Goal: Task Accomplishment & Management: Complete application form

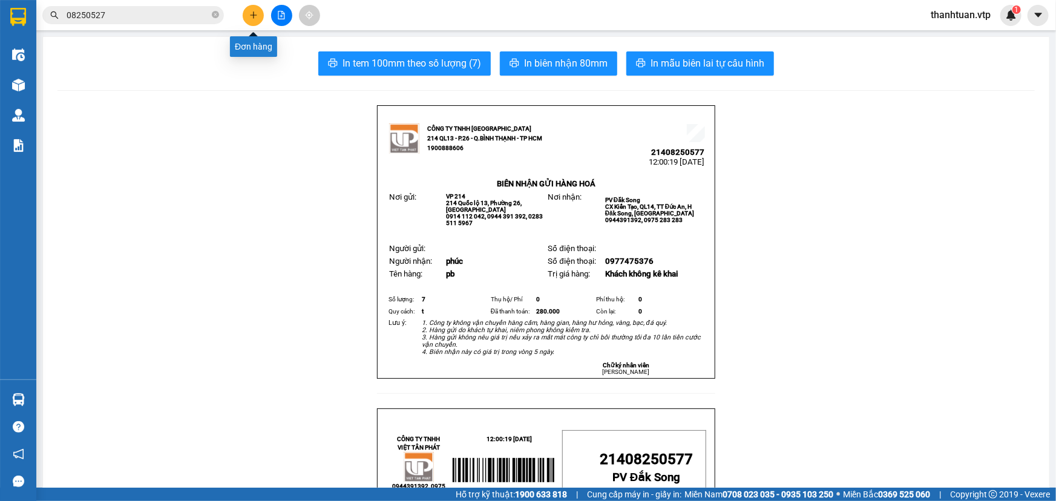
click at [250, 14] on icon "plus" at bounding box center [253, 15] width 8 height 8
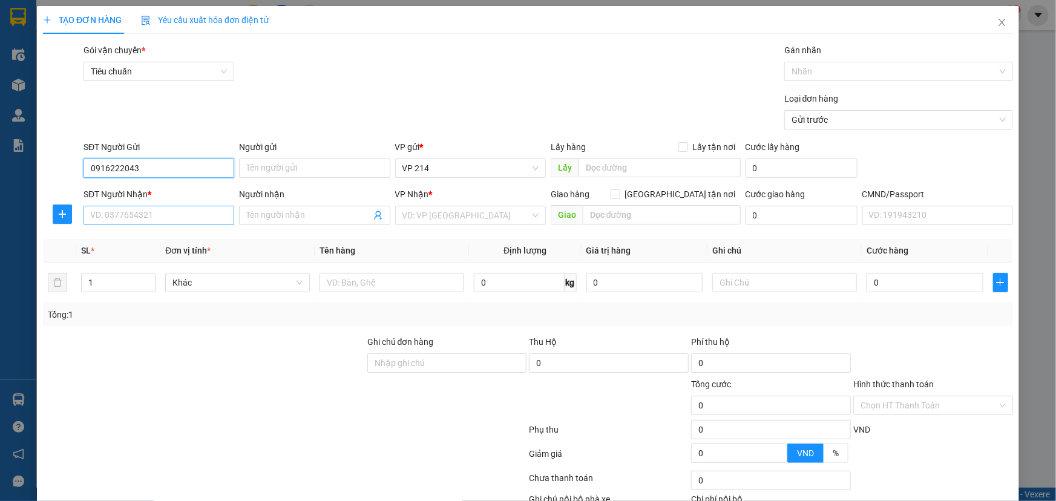
type input "0916222043"
drag, startPoint x: 136, startPoint y: 220, endPoint x: 137, endPoint y: 175, distance: 44.2
click at [137, 220] on input "SĐT Người Nhận *" at bounding box center [158, 215] width 151 height 19
click at [212, 149] on div "Transit Pickup Surcharge Ids Transit Deliver Surcharge Ids Transit Deliver Surc…" at bounding box center [528, 301] width 970 height 515
click at [188, 204] on div "SĐT Người Nhận *" at bounding box center [158, 197] width 151 height 18
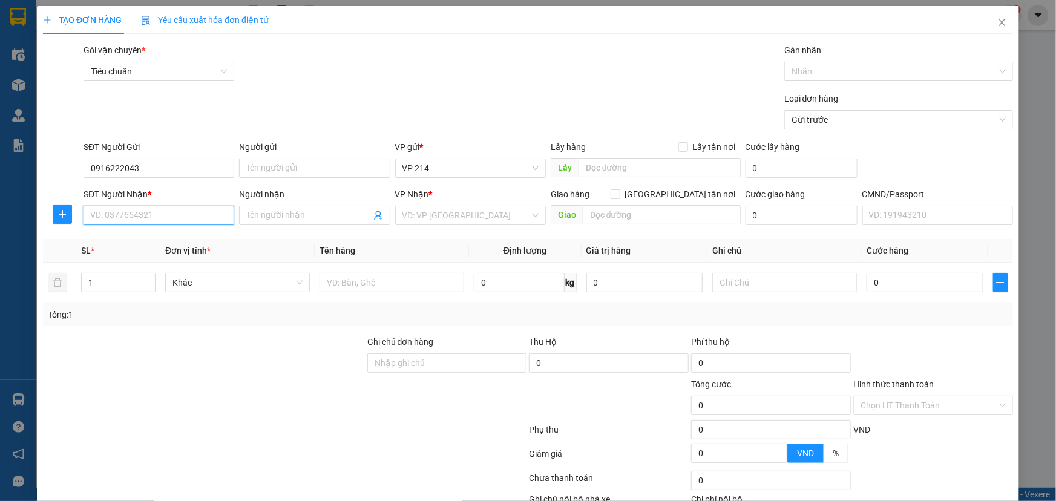
click at [188, 212] on input "SĐT Người Nhận *" at bounding box center [158, 215] width 151 height 19
type input "0843194748"
click at [326, 209] on input "Người nhận" at bounding box center [308, 215] width 124 height 13
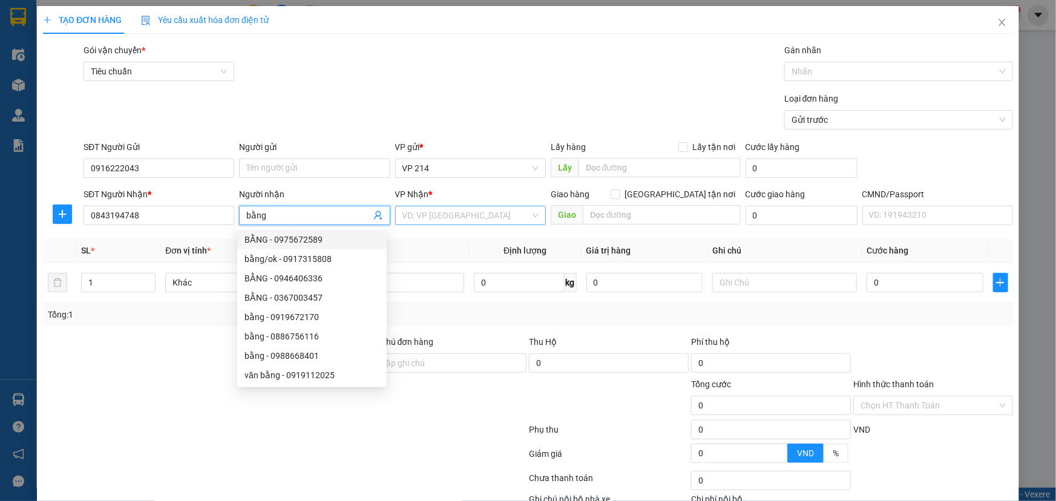
type input "bằng"
click at [416, 215] on input "search" at bounding box center [466, 215] width 128 height 18
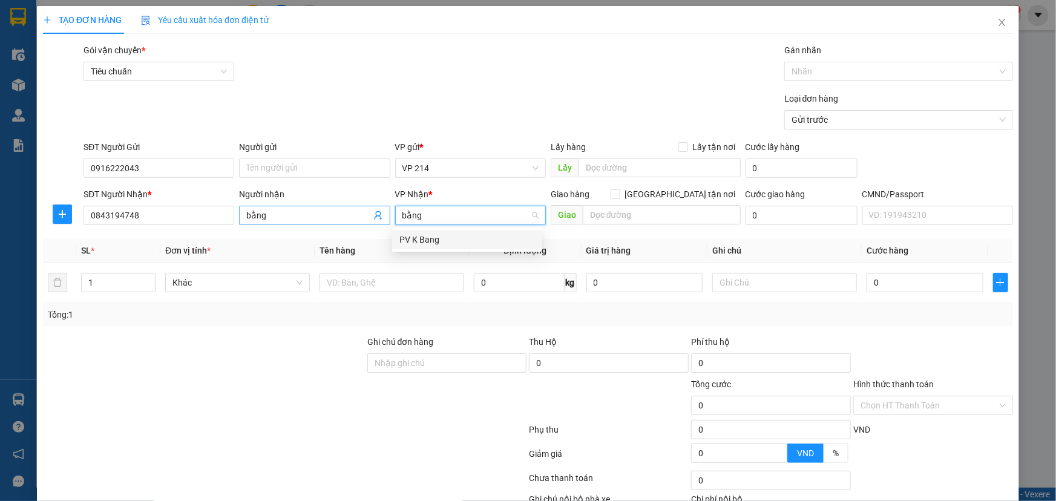
drag, startPoint x: 436, startPoint y: 220, endPoint x: 339, endPoint y: 212, distance: 97.2
click at [339, 212] on div "SĐT Người Nhận * 0843194748 Người nhận bằng VP Nhận * bằng VD: VP [GEOGRAPHIC_D…" at bounding box center [548, 209] width 934 height 42
type input "nam"
click at [454, 244] on div "PV [PERSON_NAME]" at bounding box center [466, 239] width 135 height 13
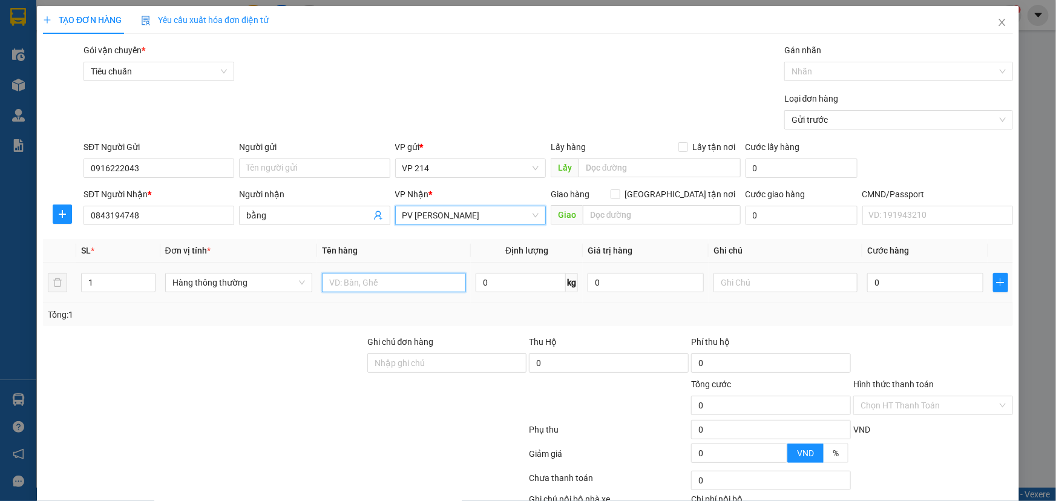
click at [410, 283] on input "text" at bounding box center [394, 282] width 144 height 19
drag, startPoint x: 60, startPoint y: 294, endPoint x: 5, endPoint y: 302, distance: 55.0
click at [25, 299] on div "TẠO ĐƠN HÀNG Yêu cầu xuất hóa đơn điện tử Transit Pickup Surcharge Ids Transit …" at bounding box center [528, 250] width 1056 height 501
type input "4"
drag, startPoint x: 343, startPoint y: 286, endPoint x: 348, endPoint y: 292, distance: 7.7
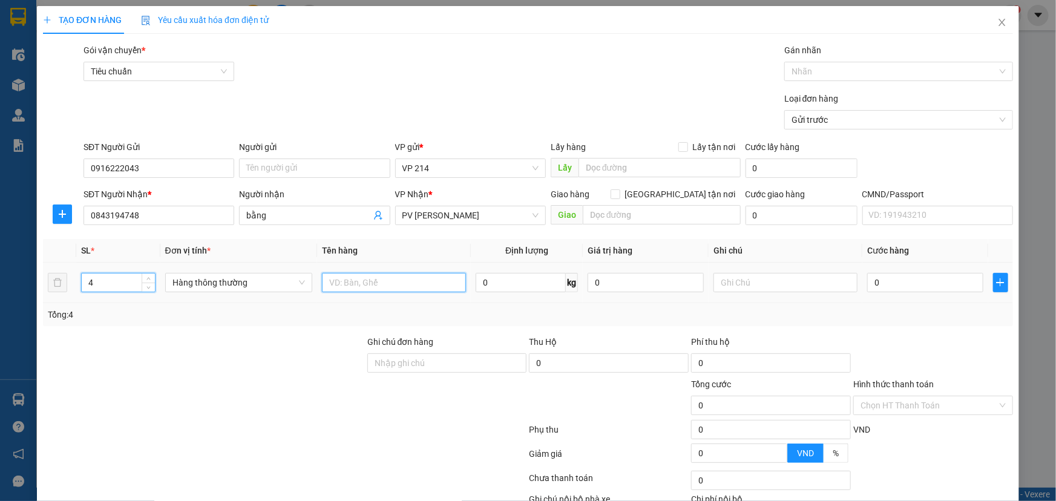
click at [347, 284] on input "text" at bounding box center [394, 282] width 144 height 19
type input "hóa chất"
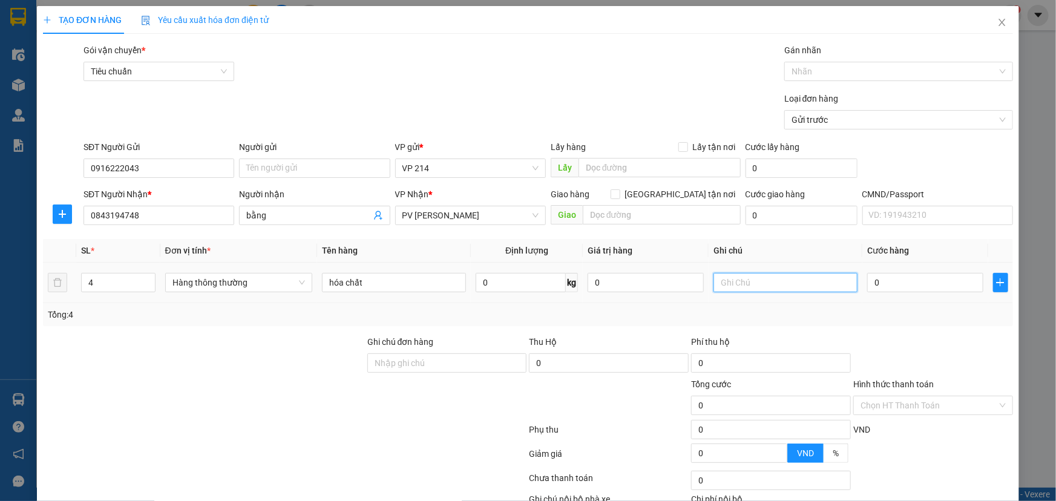
click at [749, 284] on input "text" at bounding box center [785, 282] width 144 height 19
click at [147, 214] on input "0843194748" at bounding box center [158, 215] width 151 height 19
drag, startPoint x: 157, startPoint y: 211, endPoint x: 7, endPoint y: 216, distance: 150.1
click at [0, 216] on div "TẠO ĐƠN HÀNG Yêu cầu xuất hóa đơn điện tử Transit Pickup Surcharge Ids Transit …" at bounding box center [528, 250] width 1056 height 501
click at [992, 17] on span "Close" at bounding box center [1002, 23] width 34 height 34
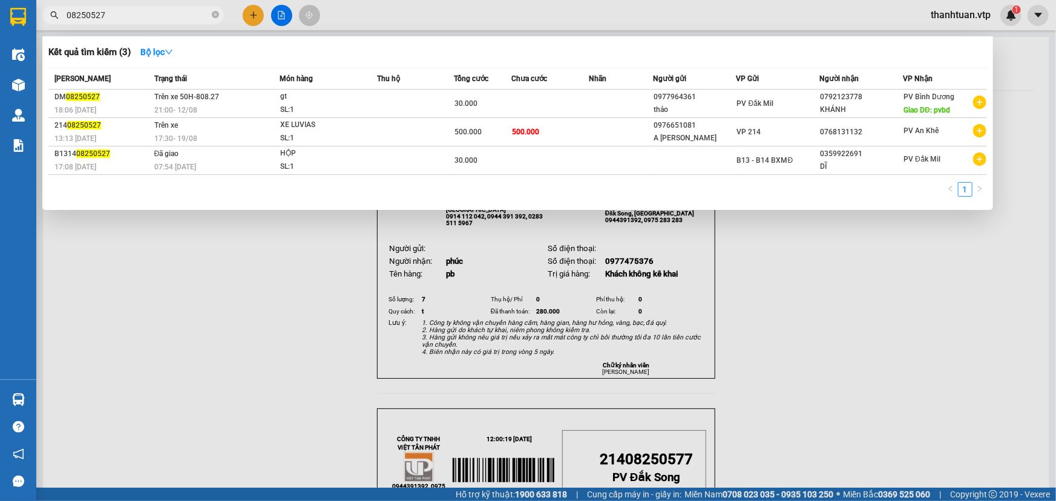
drag, startPoint x: 135, startPoint y: 19, endPoint x: 0, endPoint y: -1, distance: 136.3
click at [0, 0] on html "Kết quả tìm kiếm ( 3 ) Bộ lọc Mã ĐH Trạng thái Món hàng Thu hộ Tổng cước Chưa c…" at bounding box center [528, 250] width 1056 height 501
paste input "43194748"
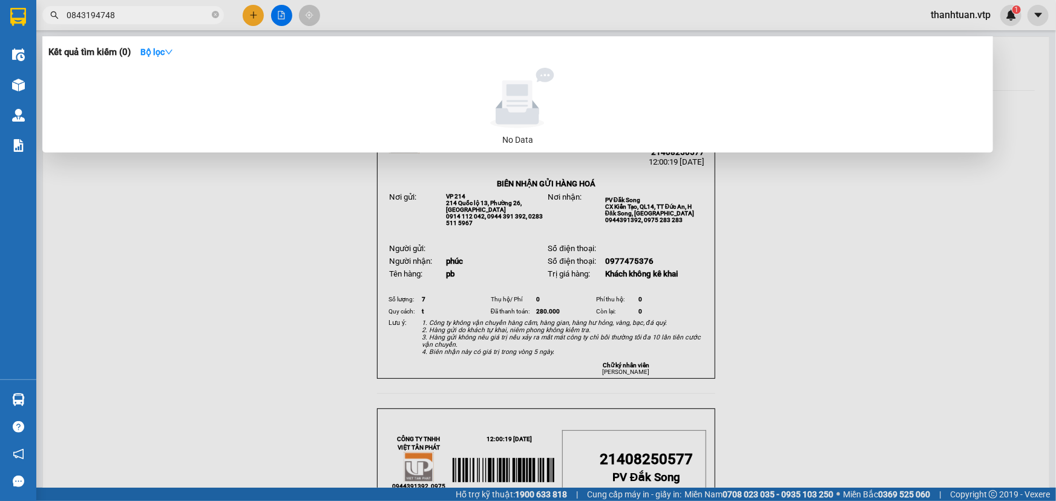
click at [146, 15] on input "0843194748" at bounding box center [138, 14] width 143 height 13
type input "0843194748"
click at [157, 48] on strong "Bộ lọc" at bounding box center [156, 52] width 33 height 10
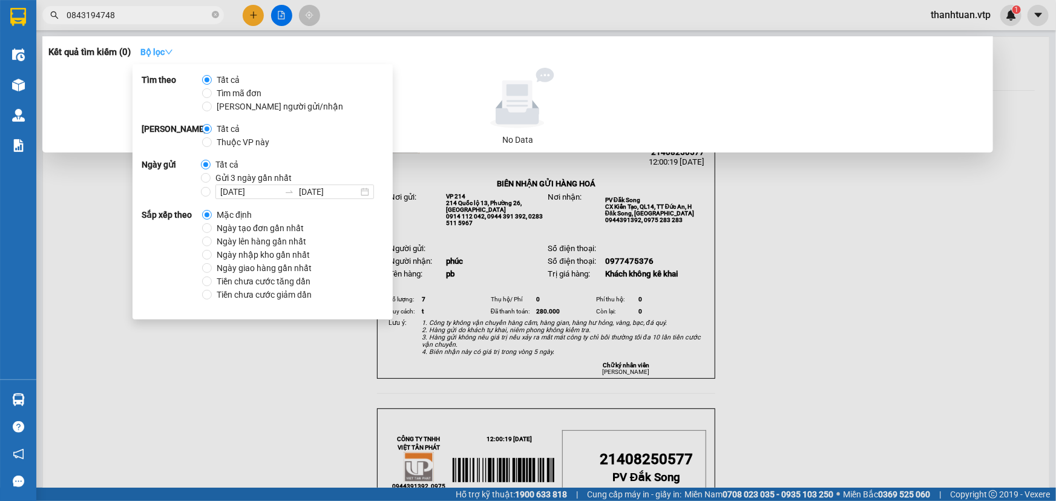
click at [157, 48] on strong "Bộ lọc" at bounding box center [156, 52] width 33 height 10
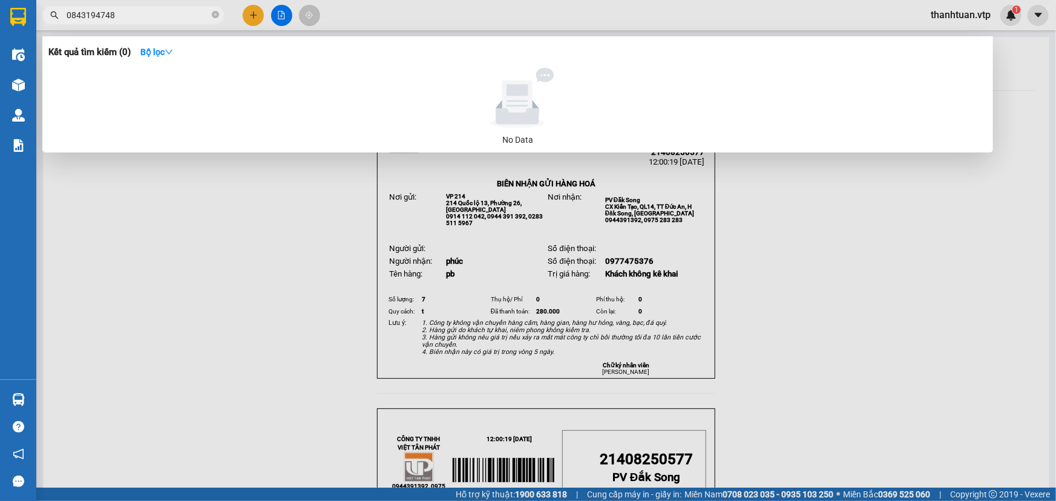
click at [159, 19] on input "0843194748" at bounding box center [138, 14] width 143 height 13
click at [215, 19] on span at bounding box center [215, 15] width 7 height 11
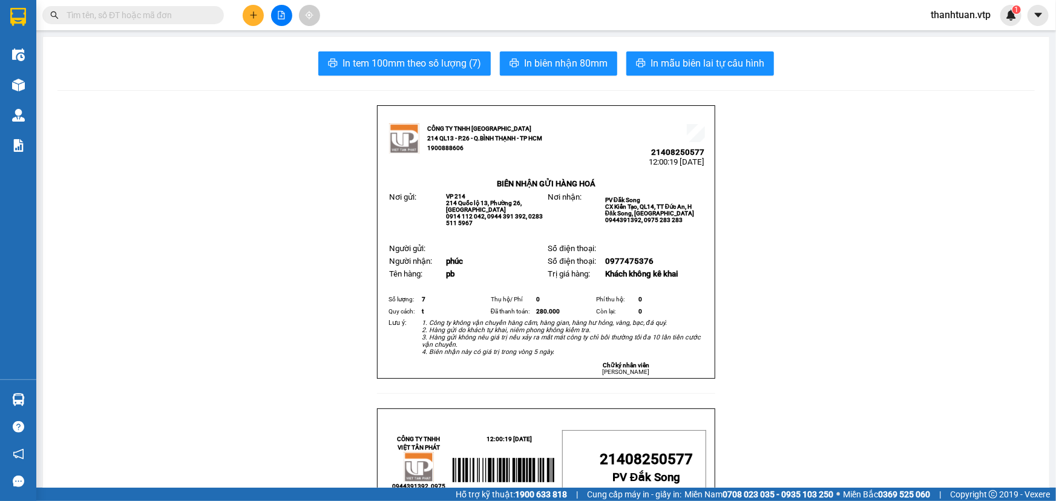
drag, startPoint x: 157, startPoint y: 19, endPoint x: 166, endPoint y: 18, distance: 8.6
click at [157, 18] on input "text" at bounding box center [138, 14] width 143 height 13
click at [250, 13] on icon "plus" at bounding box center [253, 15] width 8 height 8
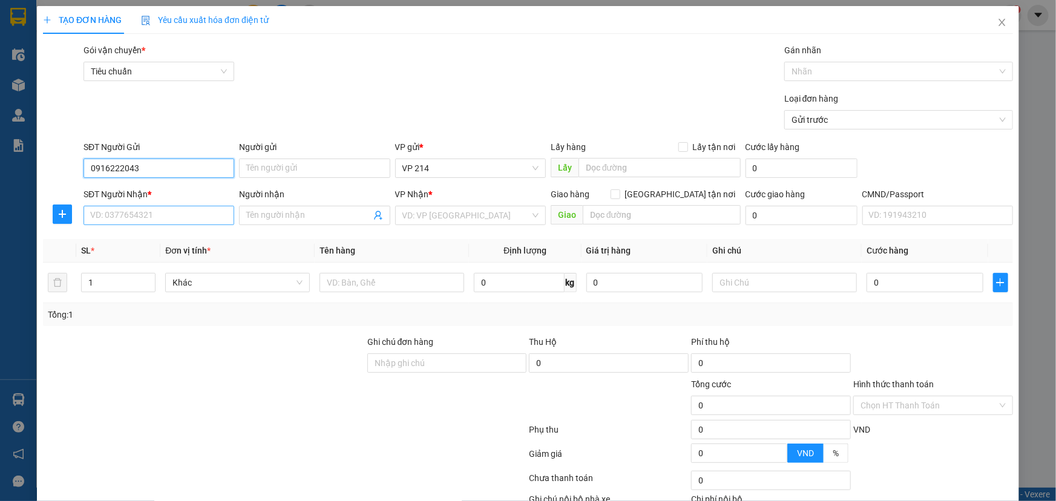
type input "0916222043"
click at [212, 218] on input "SĐT Người Nhận *" at bounding box center [158, 215] width 151 height 19
type input "0843194748"
click at [278, 212] on input "Người nhận" at bounding box center [308, 215] width 124 height 13
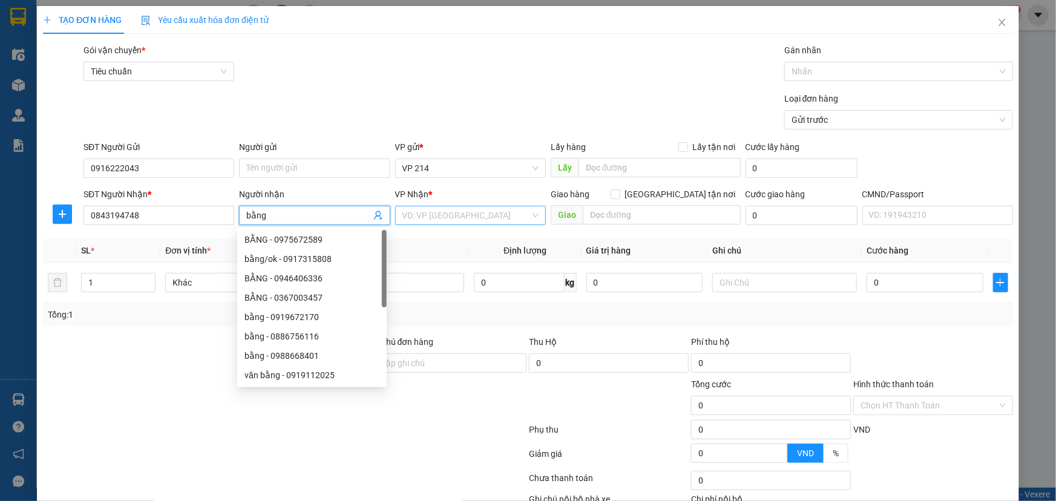
type input "bằng"
click at [468, 208] on input "search" at bounding box center [466, 215] width 128 height 18
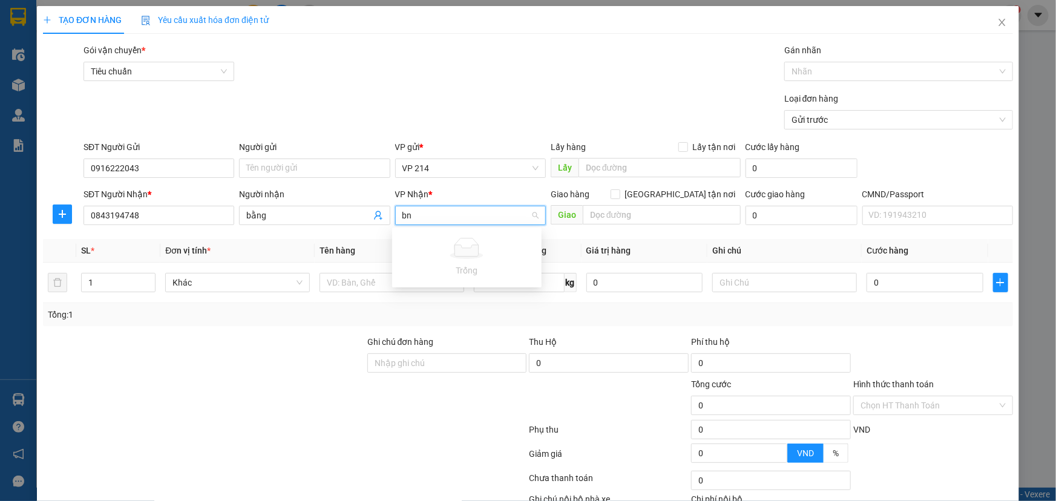
type input "b"
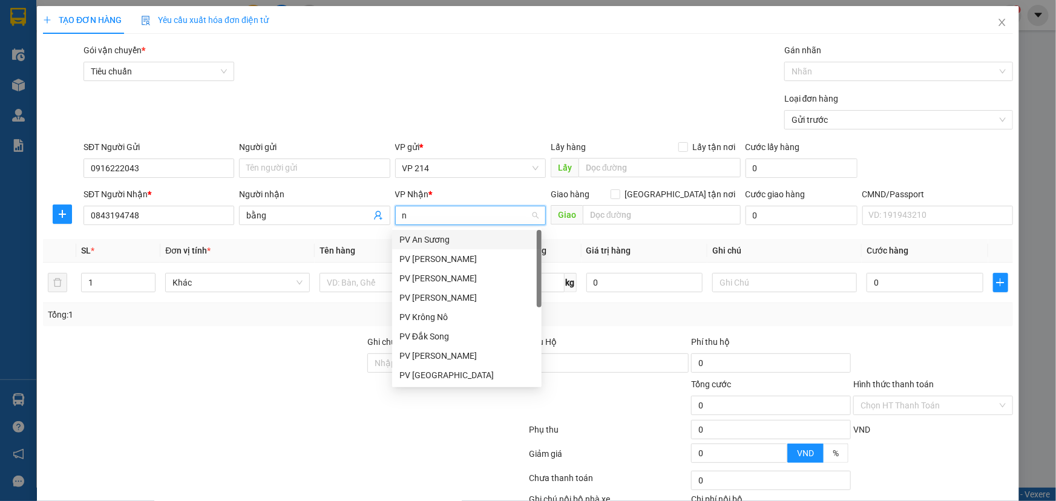
type input "nd"
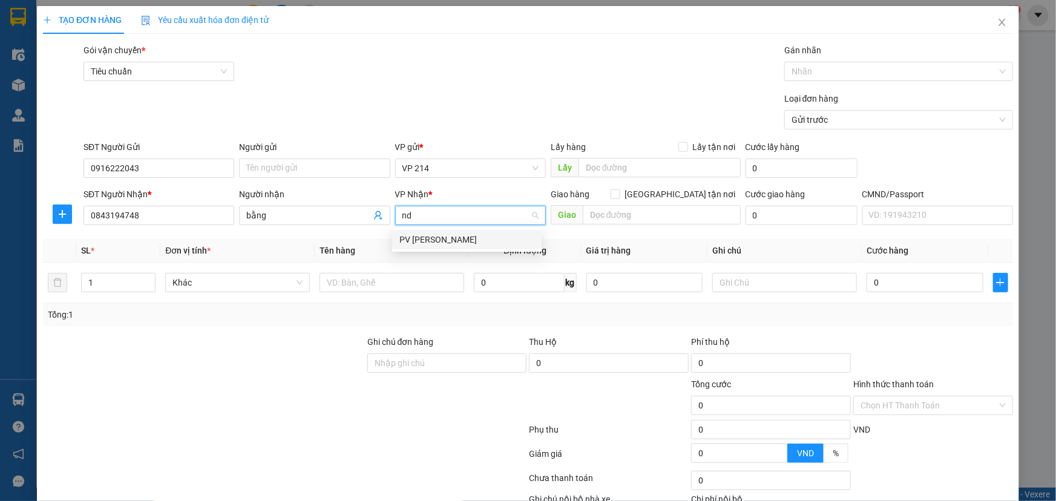
drag, startPoint x: 452, startPoint y: 242, endPoint x: 651, endPoint y: 229, distance: 199.5
click at [453, 243] on div "PV [PERSON_NAME]" at bounding box center [466, 239] width 135 height 13
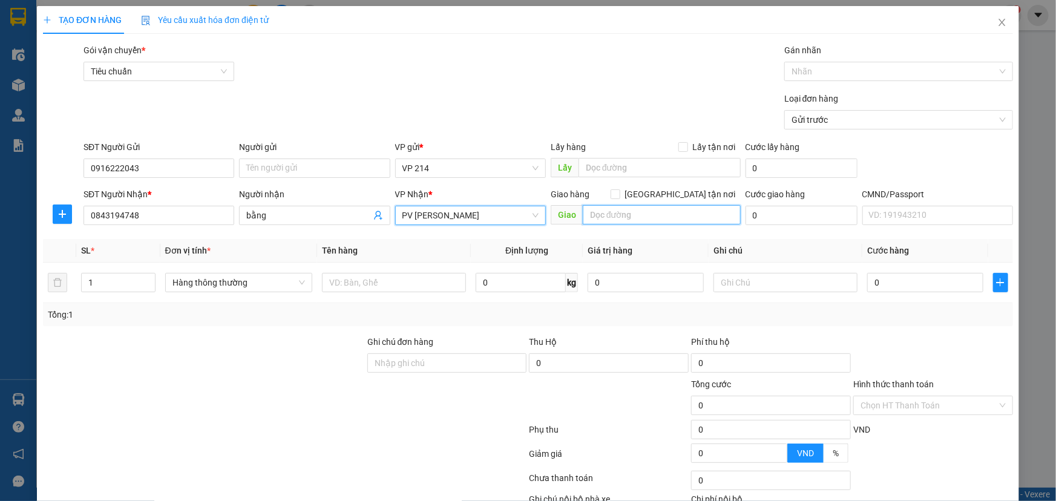
click at [655, 220] on input "text" at bounding box center [662, 214] width 158 height 19
click at [620, 198] on span at bounding box center [615, 194] width 10 height 10
click at [619, 198] on input "[GEOGRAPHIC_DATA] tận nơi" at bounding box center [614, 193] width 8 height 8
checkbox input "true"
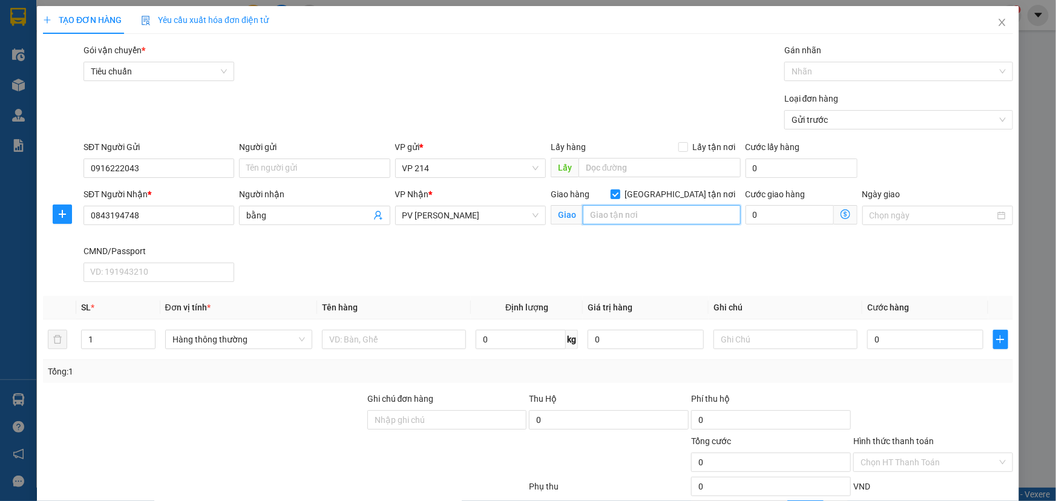
click at [642, 214] on input "text" at bounding box center [662, 214] width 158 height 19
type input "hồ bơi yết kiêu"
drag, startPoint x: 345, startPoint y: 344, endPoint x: 355, endPoint y: 347, distance: 10.1
click at [350, 345] on input "text" at bounding box center [394, 339] width 144 height 19
drag, startPoint x: 119, startPoint y: 339, endPoint x: 0, endPoint y: 338, distance: 119.2
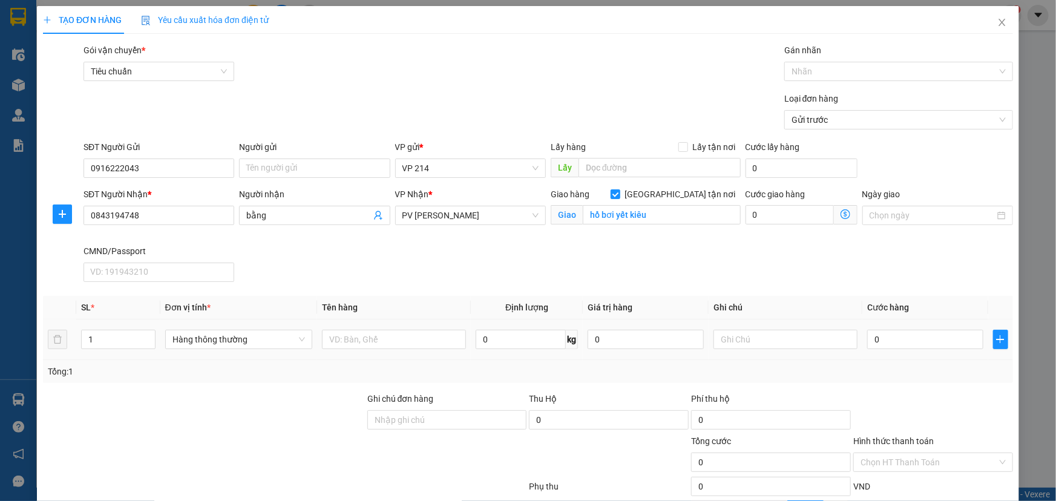
click at [0, 339] on div "TẠO ĐƠN HÀNG Yêu cầu xuất hóa đơn điện tử Transit Pickup Surcharge Ids Transit …" at bounding box center [528, 250] width 1056 height 501
type input "4"
click at [378, 334] on input "text" at bounding box center [394, 339] width 144 height 19
type input "h"
type input "hóa chất"
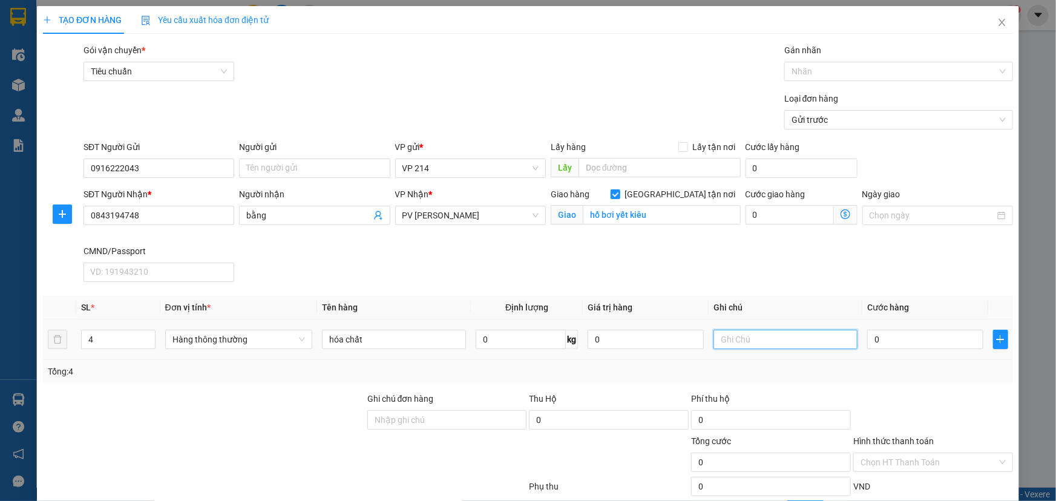
click at [771, 338] on input "text" at bounding box center [785, 339] width 144 height 19
type input "can"
click at [899, 345] on input "0" at bounding box center [925, 339] width 116 height 19
type input "2"
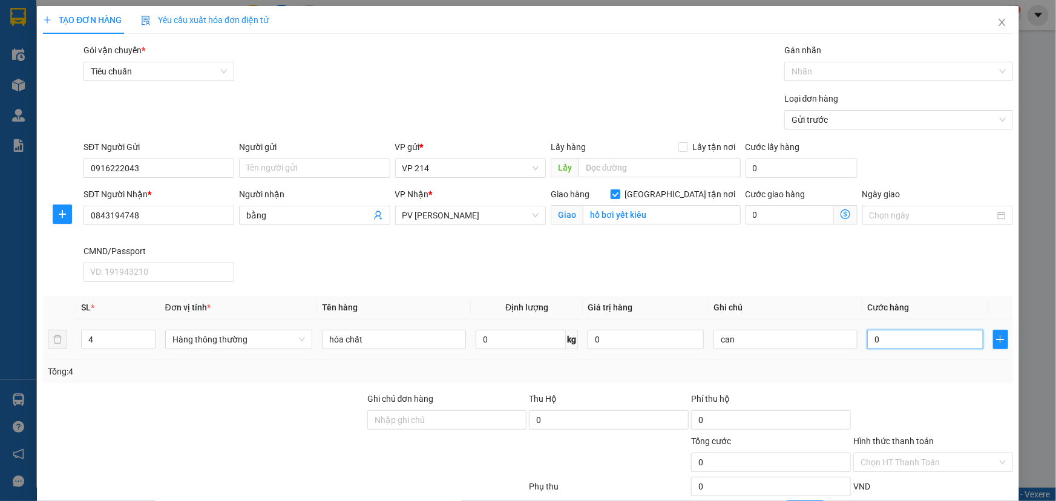
type input "2"
type input "28"
type input "280"
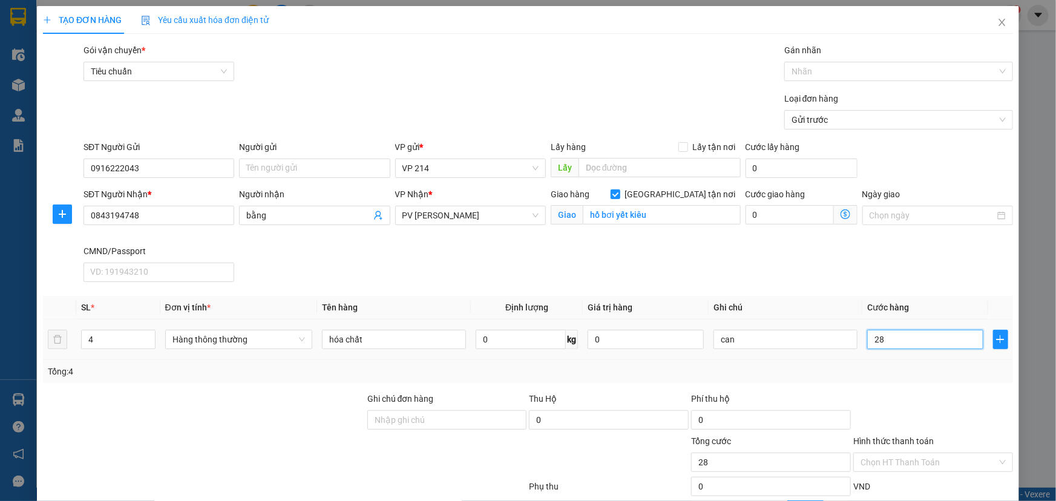
type input "280"
type input "2.800"
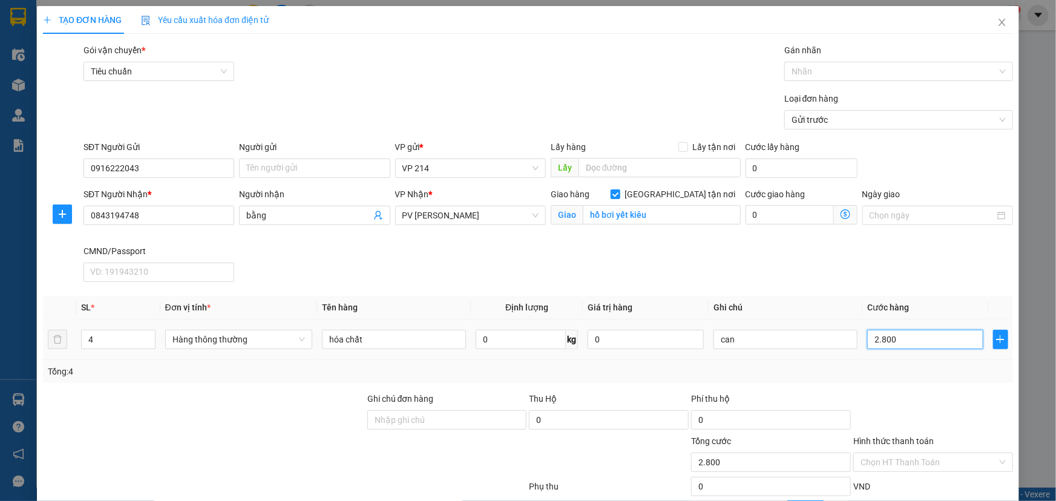
type input "28.000"
type input "280.000"
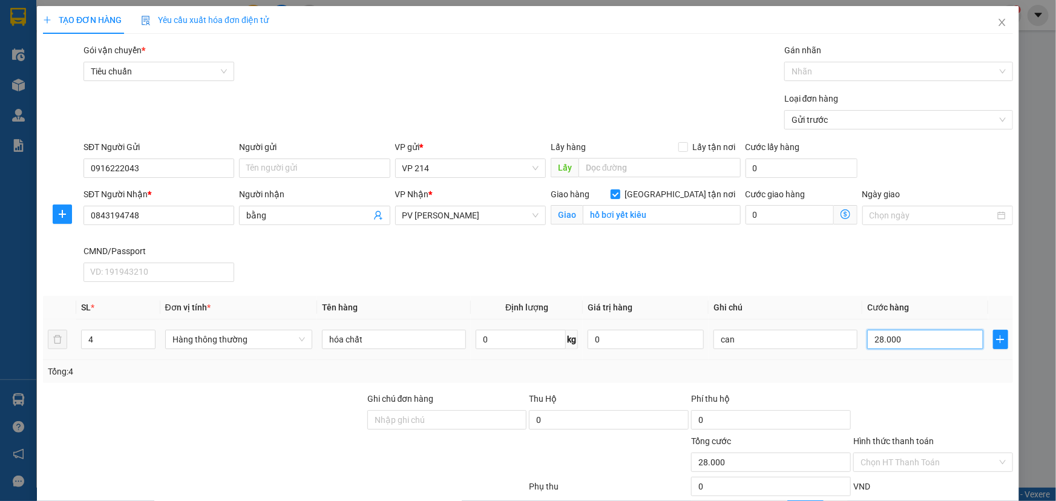
type input "280.000"
click at [784, 218] on input "0" at bounding box center [789, 214] width 88 height 19
type input "280.001"
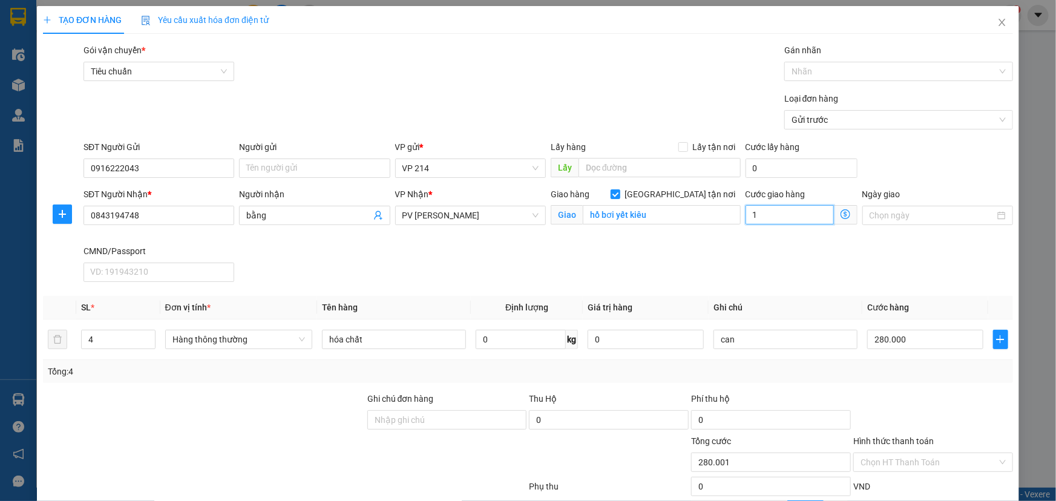
type input "15"
type input "280.015"
type input "280.150"
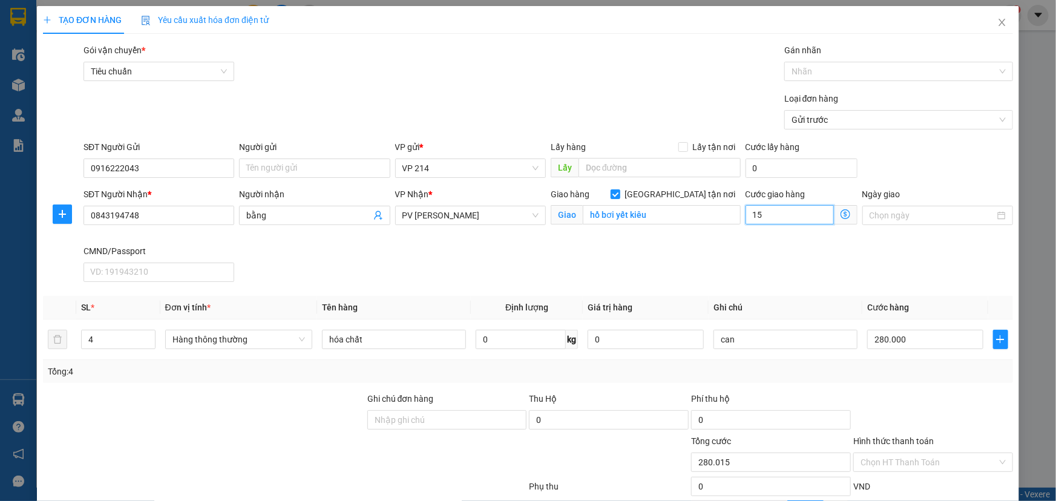
type input "150"
type input "281.500"
type input "1.500"
type input "295.000"
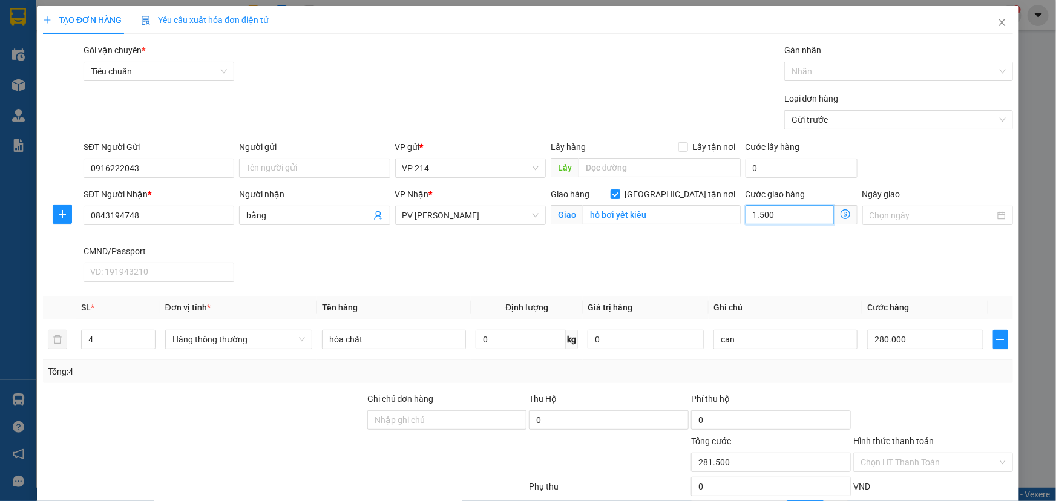
type input "295.000"
type input "15.000"
type input "430.000"
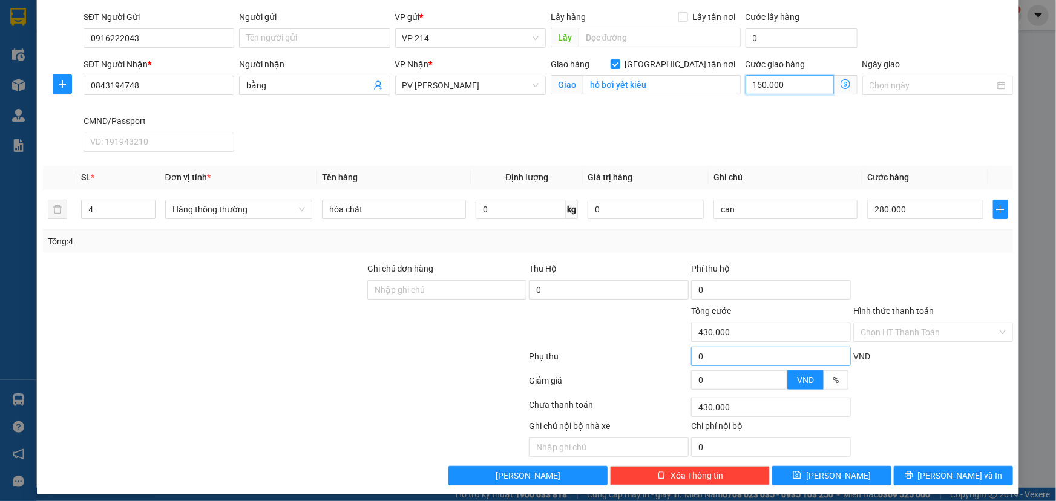
scroll to position [136, 0]
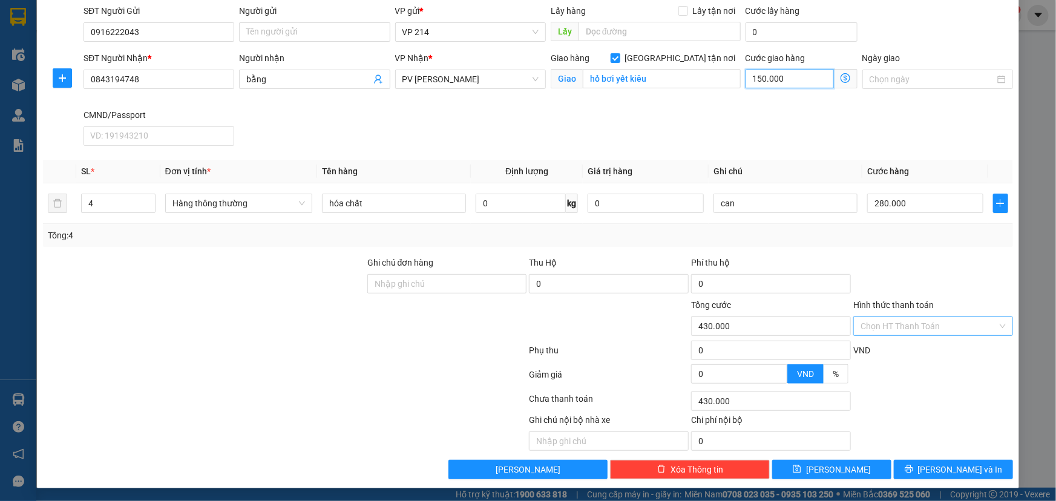
type input "150.000"
click at [941, 318] on input "Hình thức thanh toán" at bounding box center [928, 326] width 137 height 18
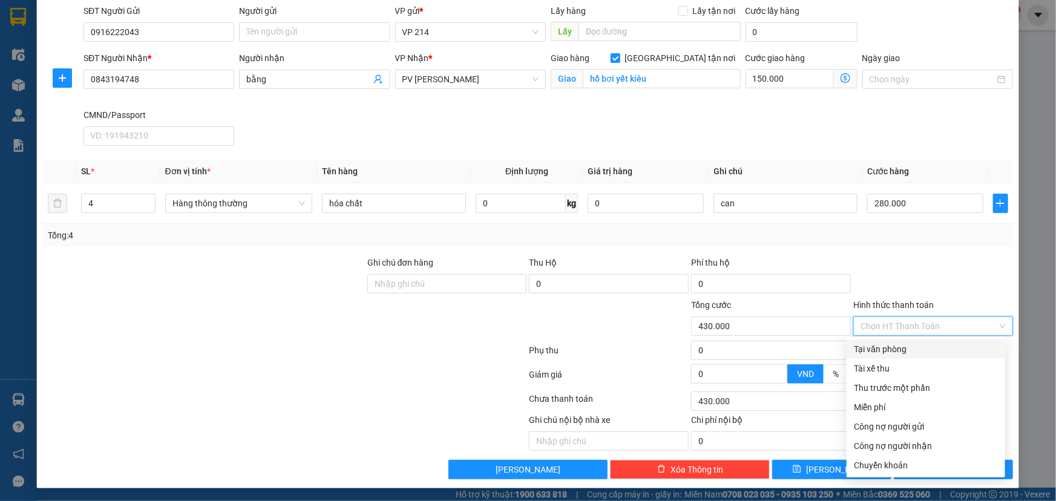
click at [914, 344] on div "Tại văn phòng" at bounding box center [926, 348] width 144 height 13
type input "0"
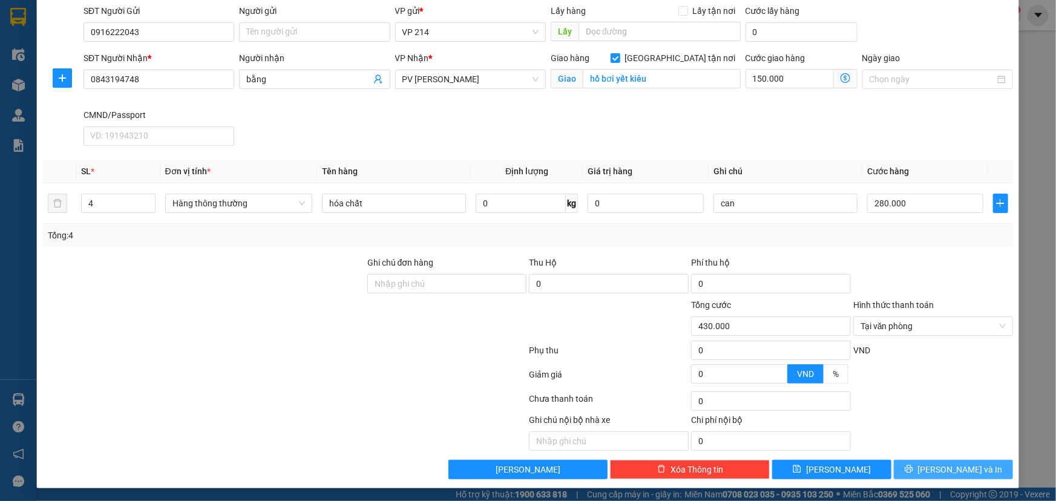
click at [962, 466] on span "[PERSON_NAME] và In" at bounding box center [960, 469] width 85 height 13
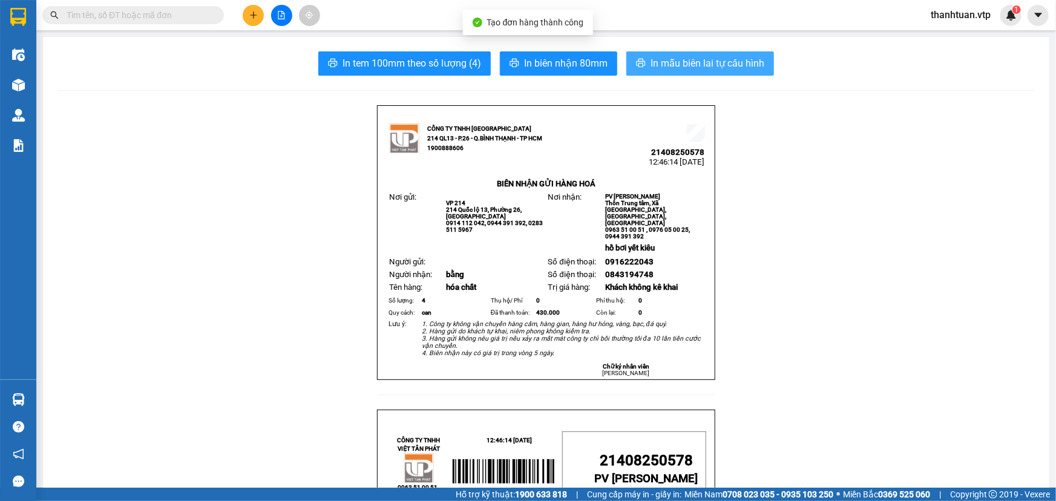
click at [650, 65] on span "In mẫu biên lai tự cấu hình" at bounding box center [707, 63] width 114 height 15
